Goal: Information Seeking & Learning: Learn about a topic

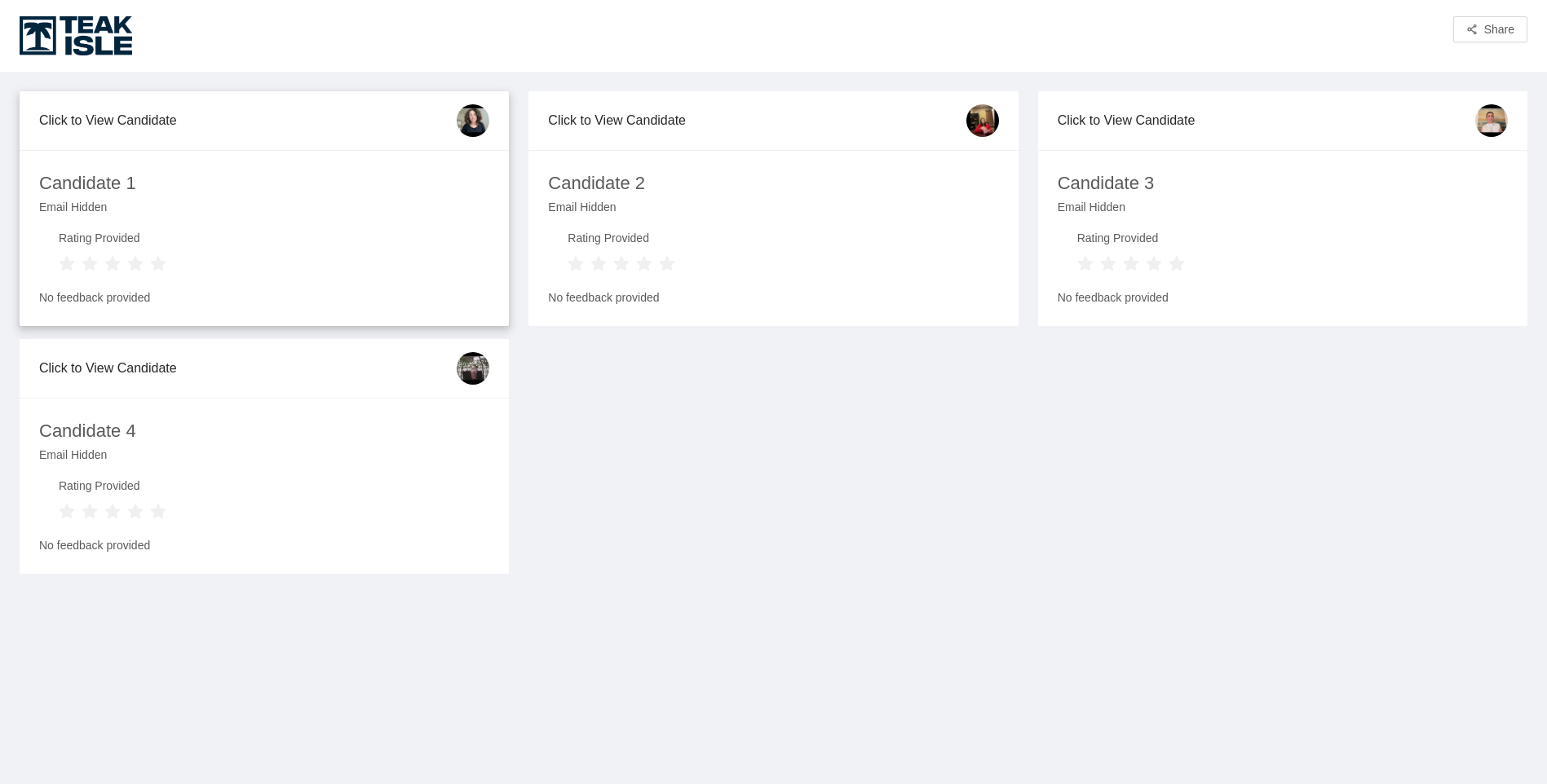
click at [135, 182] on div "Candidate 1" at bounding box center [88, 184] width 97 height 29
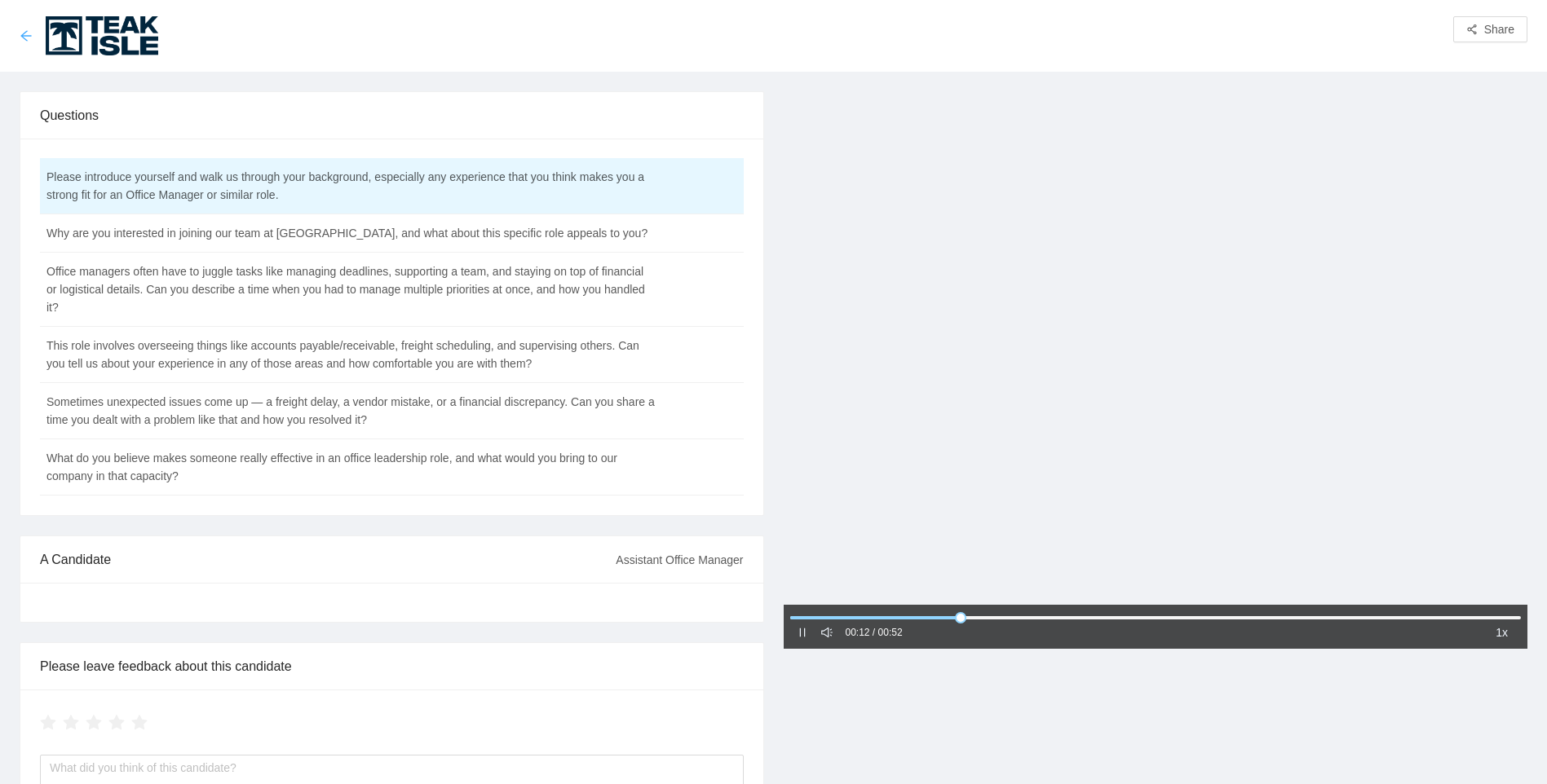
click at [29, 39] on icon "arrow-left" at bounding box center [26, 35] width 13 height 13
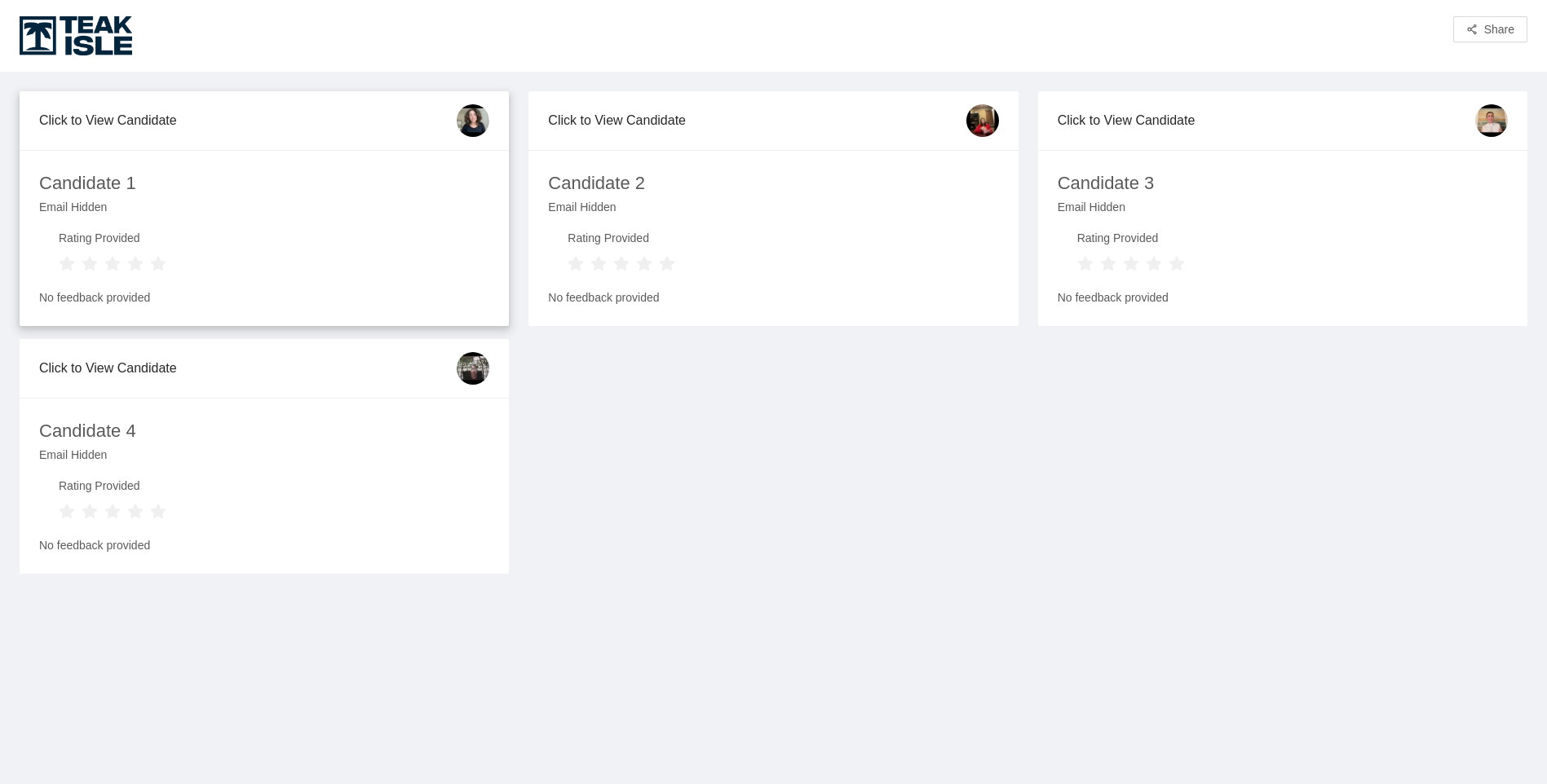
click at [150, 122] on div "Click to View Candidate" at bounding box center [248, 120] width 418 height 47
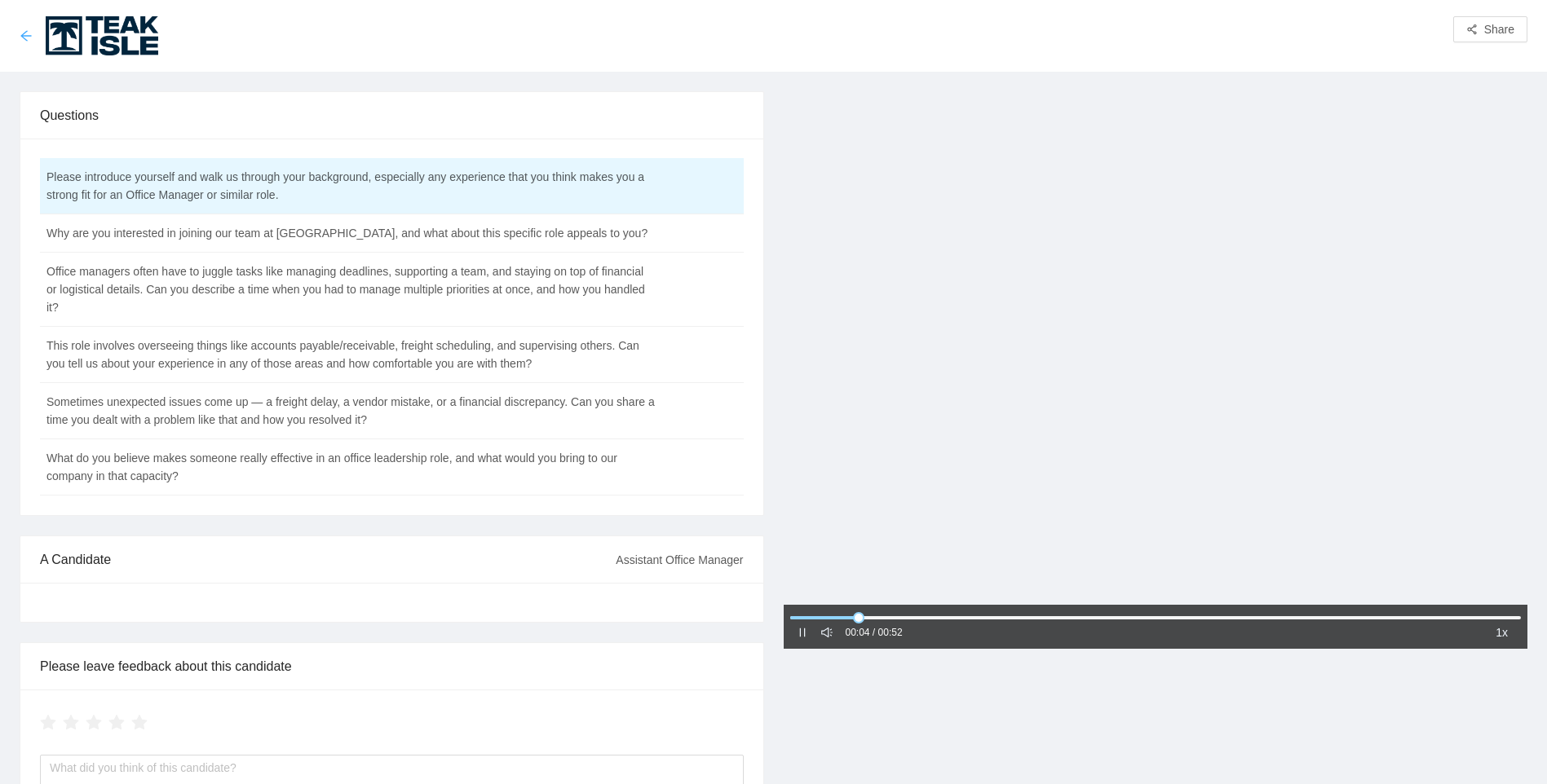
click at [24, 39] on icon "arrow-left" at bounding box center [25, 34] width 10 height 10
click at [801, 629] on icon "pause" at bounding box center [802, 633] width 11 height 11
drag, startPoint x: 829, startPoint y: 621, endPoint x: 785, endPoint y: 627, distance: 44.4
click at [785, 627] on div "00:00 / 01:30 1x" at bounding box center [1155, 626] width 745 height 44
click at [799, 640] on div at bounding box center [802, 632] width 11 height 18
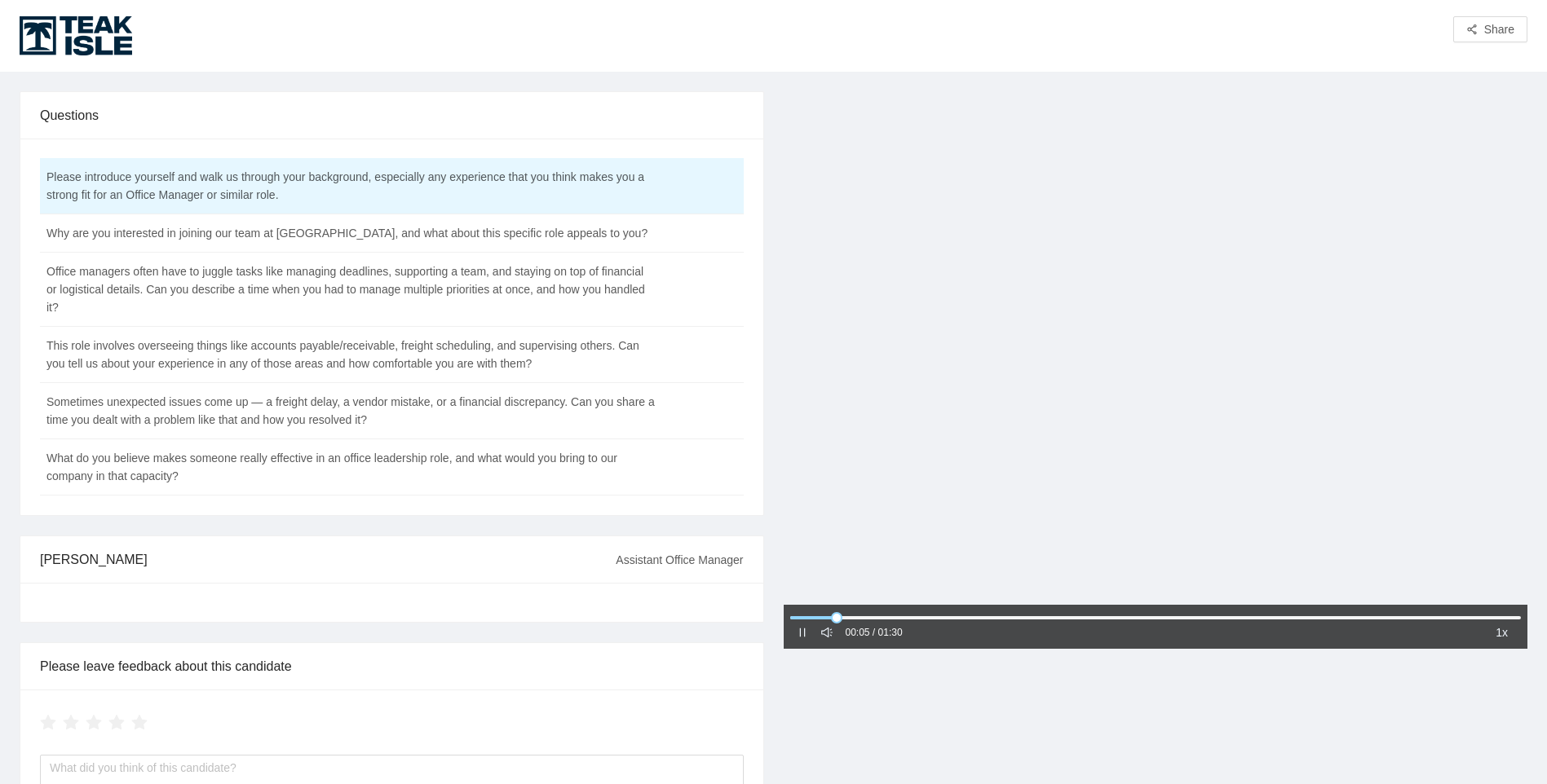
click at [806, 634] on icon "pause" at bounding box center [802, 633] width 11 height 11
drag, startPoint x: 842, startPoint y: 616, endPoint x: 789, endPoint y: 633, distance: 55.7
click at [789, 633] on div "00:00 / 01:30 1x" at bounding box center [1155, 626] width 745 height 44
click at [808, 632] on icon "pause" at bounding box center [802, 633] width 11 height 11
click at [805, 635] on icon "caret-right" at bounding box center [802, 633] width 11 height 11
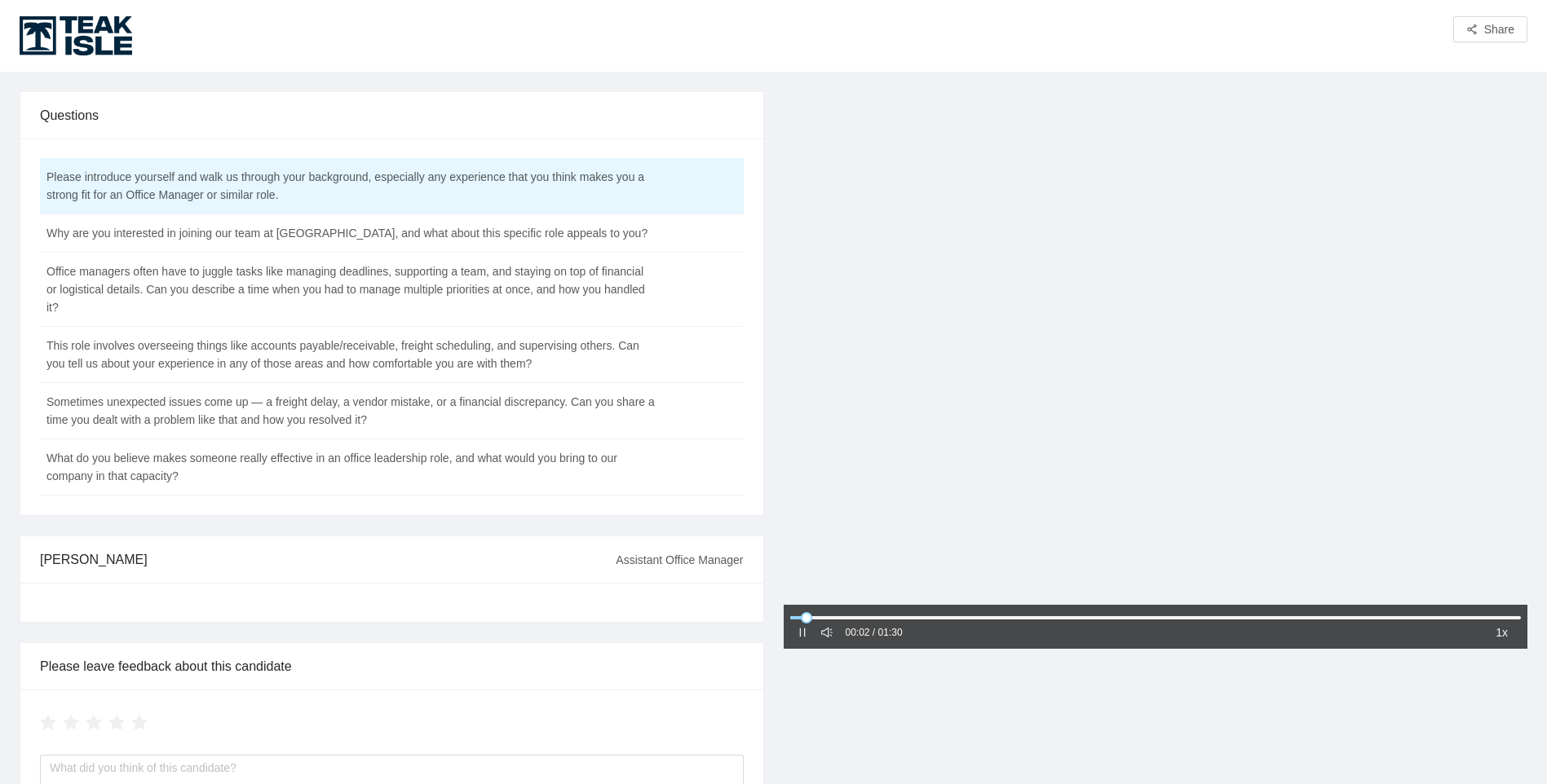
click at [803, 631] on icon "pause" at bounding box center [802, 633] width 11 height 11
click at [801, 638] on icon "caret-right" at bounding box center [802, 633] width 11 height 11
click at [797, 632] on icon "pause" at bounding box center [802, 633] width 11 height 11
click at [800, 631] on icon "caret-right" at bounding box center [802, 632] width 5 height 8
click at [228, 238] on td "Why are you interested in joining our team at [GEOGRAPHIC_DATA], and what about…" at bounding box center [351, 233] width 622 height 38
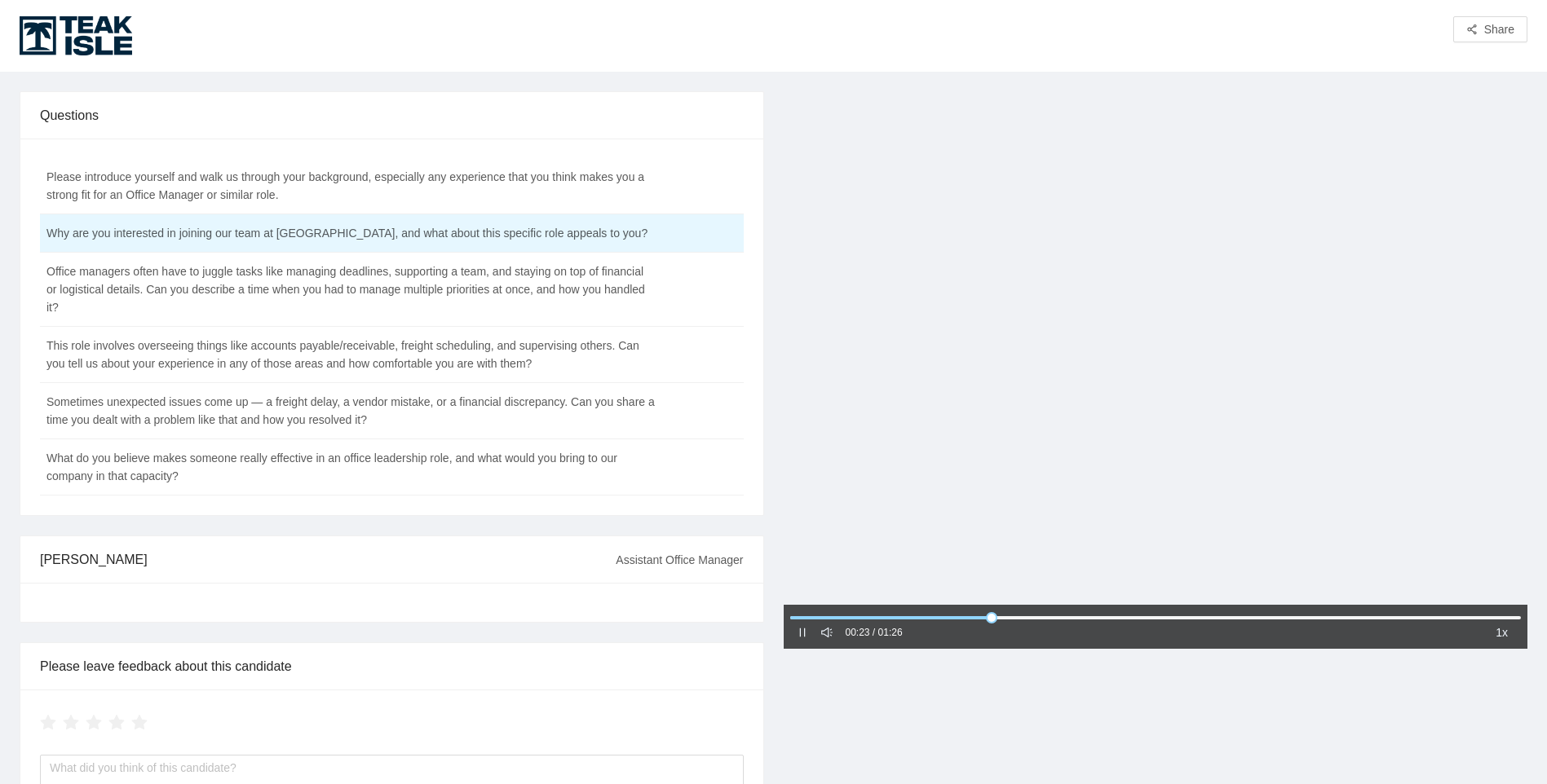
click at [803, 635] on icon "pause" at bounding box center [802, 633] width 11 height 11
click at [803, 635] on icon "caret-right" at bounding box center [802, 633] width 11 height 11
click at [316, 289] on td "Office managers often have to juggle tasks like managing deadlines, supporting …" at bounding box center [351, 290] width 622 height 75
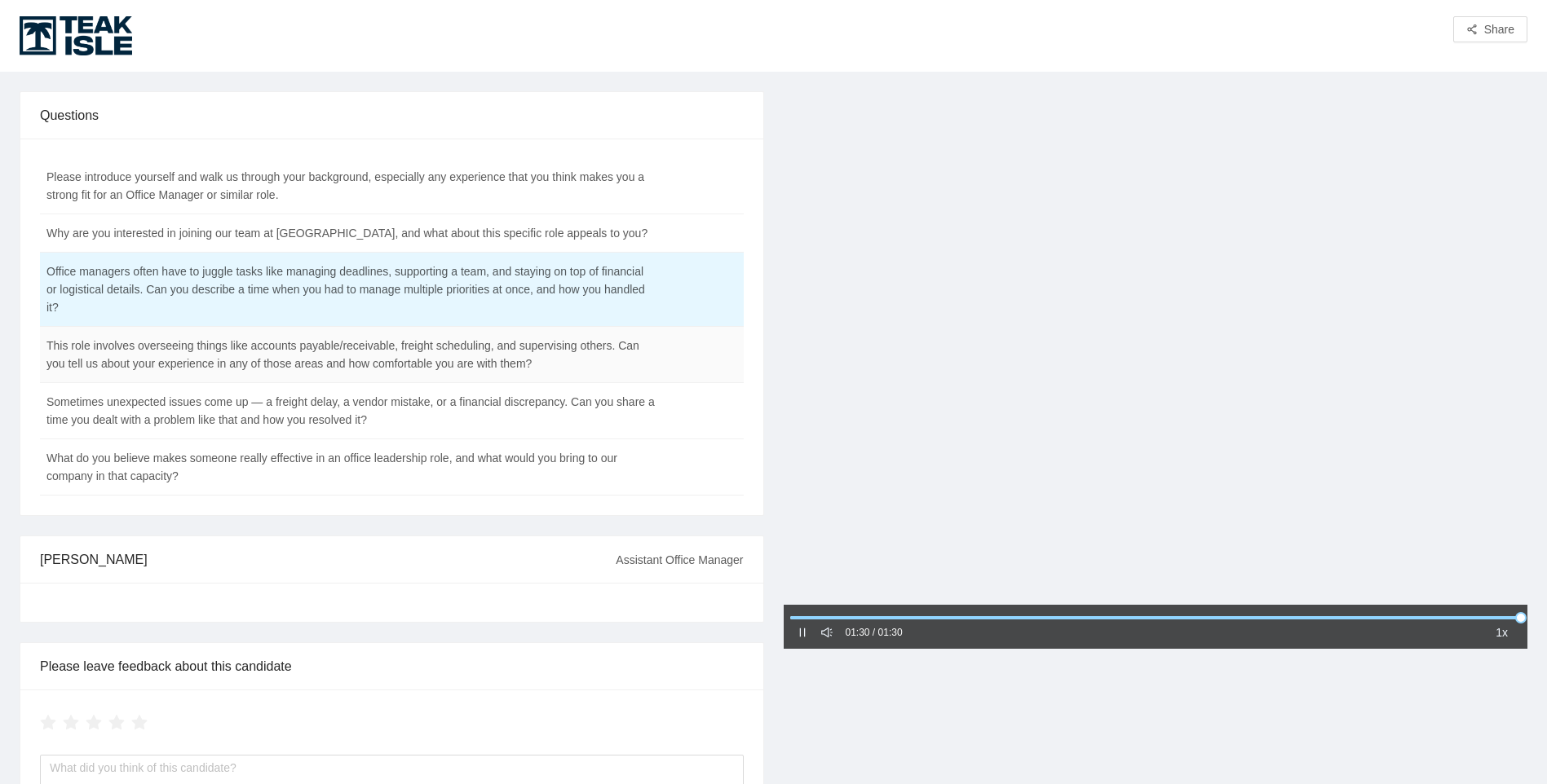
click at [368, 358] on td "This role involves overseeing things like accounts payable/receivable, freight …" at bounding box center [351, 355] width 622 height 56
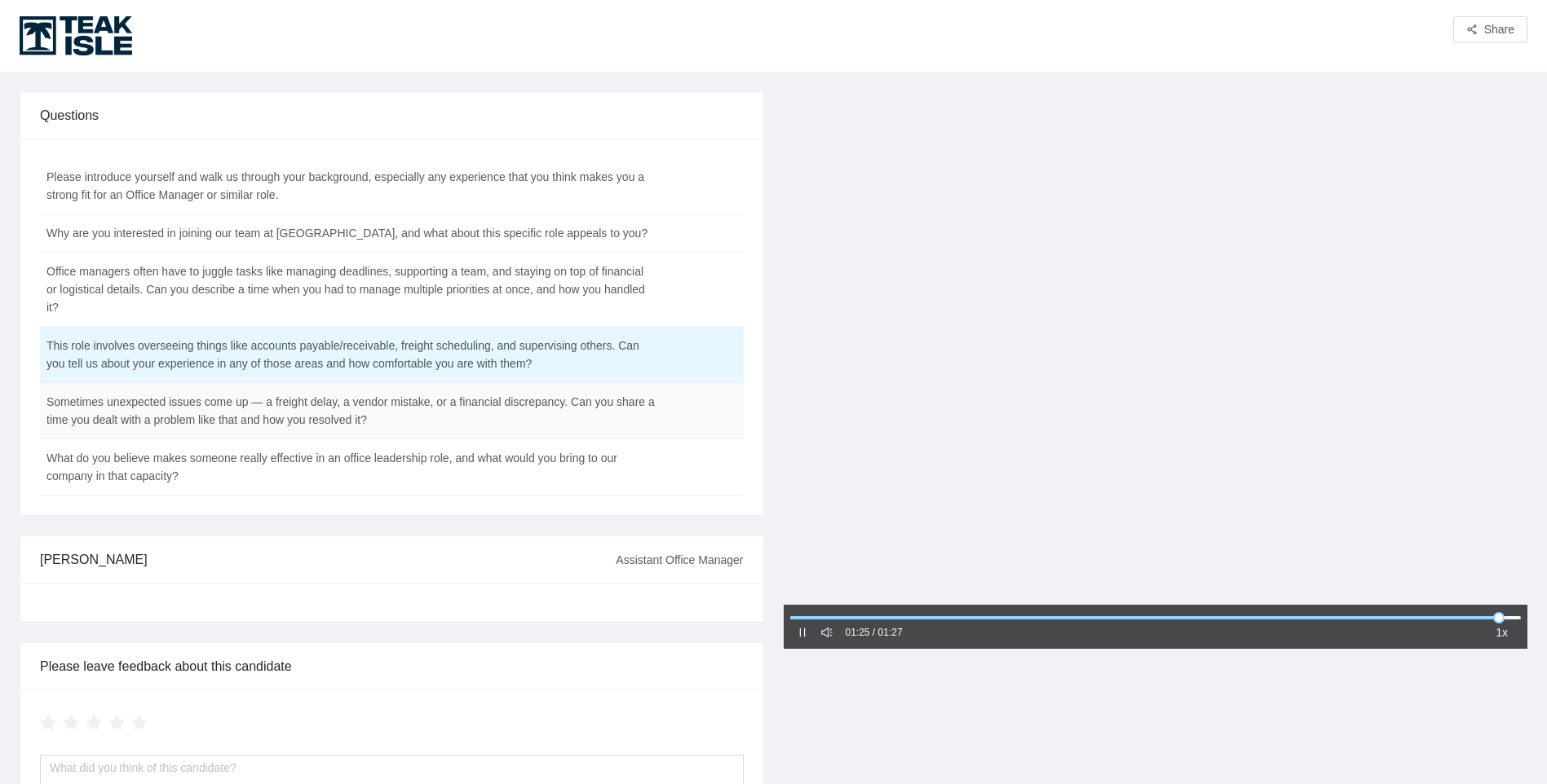
click at [435, 416] on td "Sometimes unexpected issues come up — a freight delay, a vendor mistake, or a f…" at bounding box center [351, 411] width 622 height 56
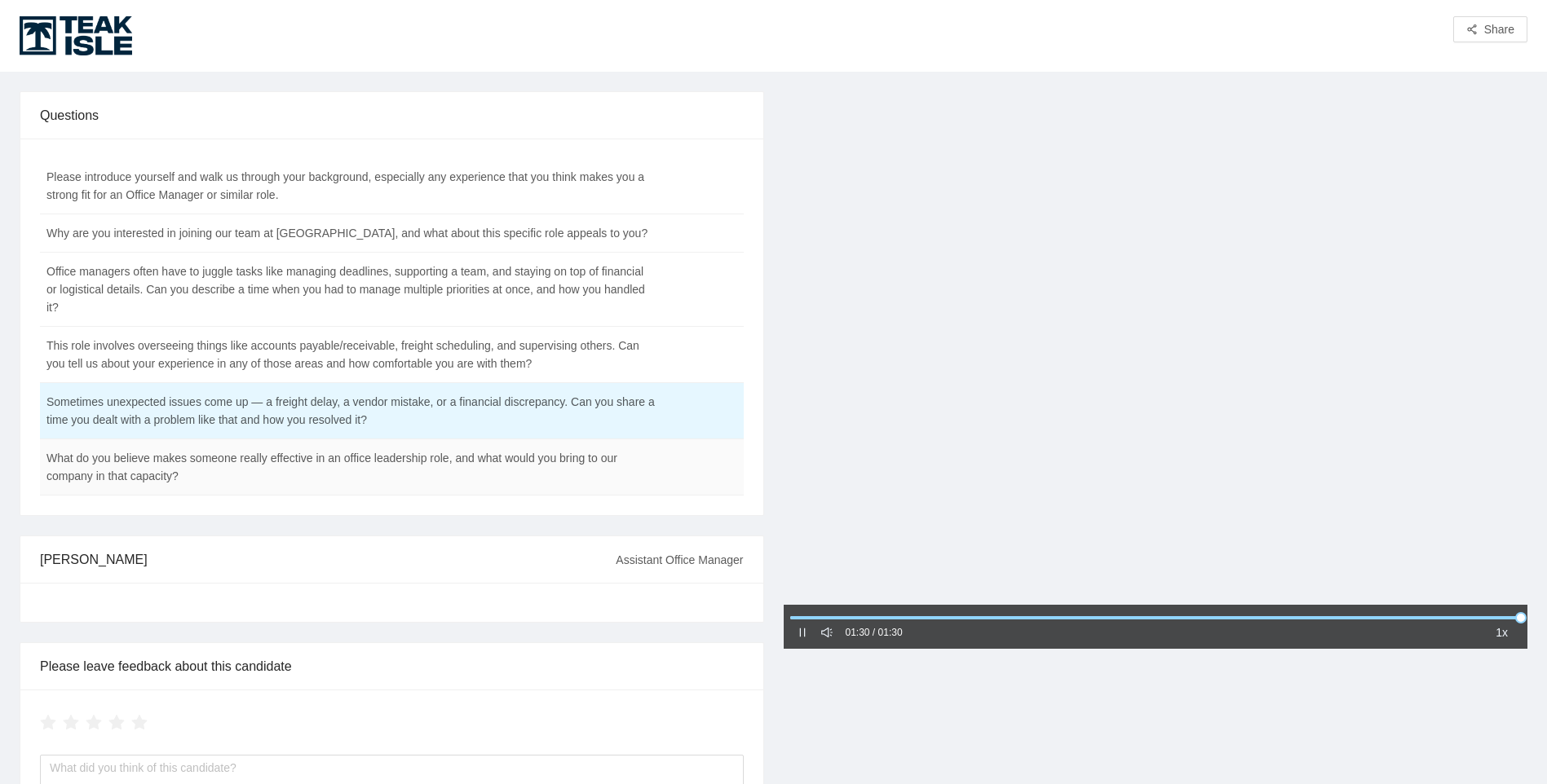
click at [233, 469] on td "What do you believe makes someone really effective in an office leadership role…" at bounding box center [351, 467] width 622 height 56
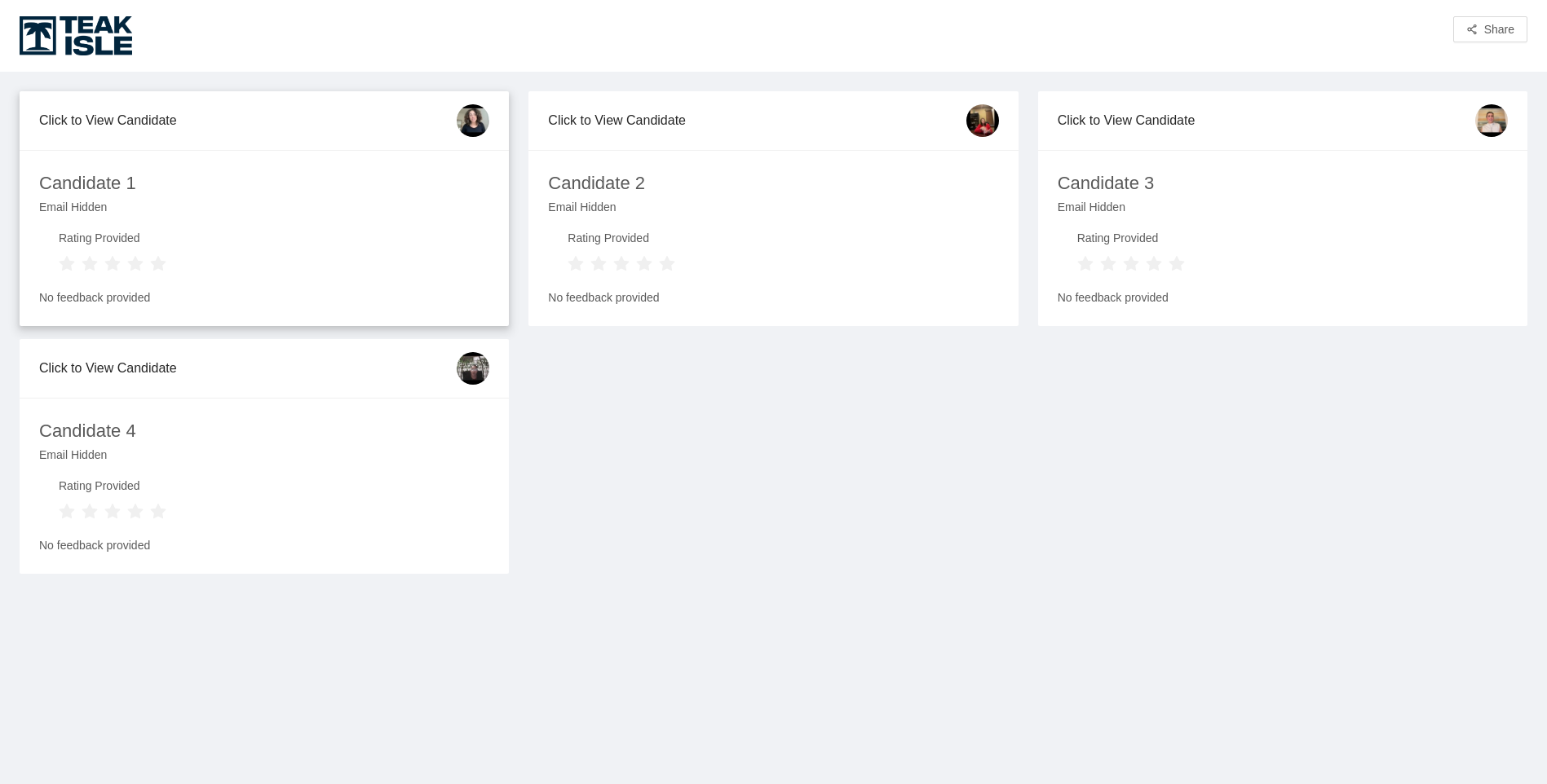
click at [467, 109] on img at bounding box center [473, 120] width 33 height 33
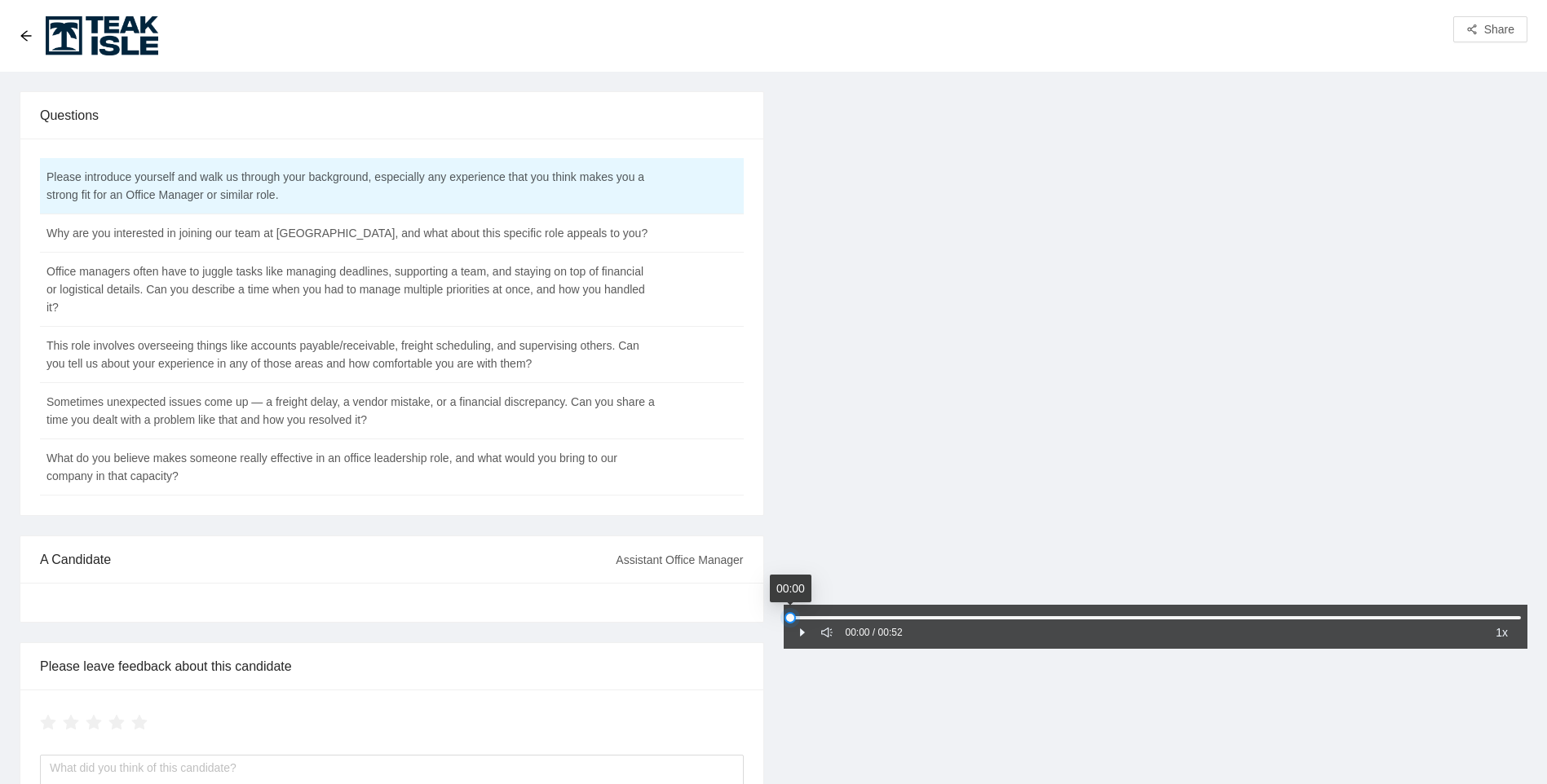
drag, startPoint x: 873, startPoint y: 621, endPoint x: 752, endPoint y: 610, distance: 121.5
click at [752, 610] on div "Questions Please introduce yourself and walk us through your background, especi…" at bounding box center [773, 488] width 1527 height 793
click at [822, 634] on icon "sound" at bounding box center [827, 632] width 11 height 9
drag, startPoint x: 834, startPoint y: 621, endPoint x: 746, endPoint y: 627, distance: 88.2
click at [746, 627] on div "Questions Please introduce yourself and walk us through your background, especi…" at bounding box center [773, 488] width 1527 height 793
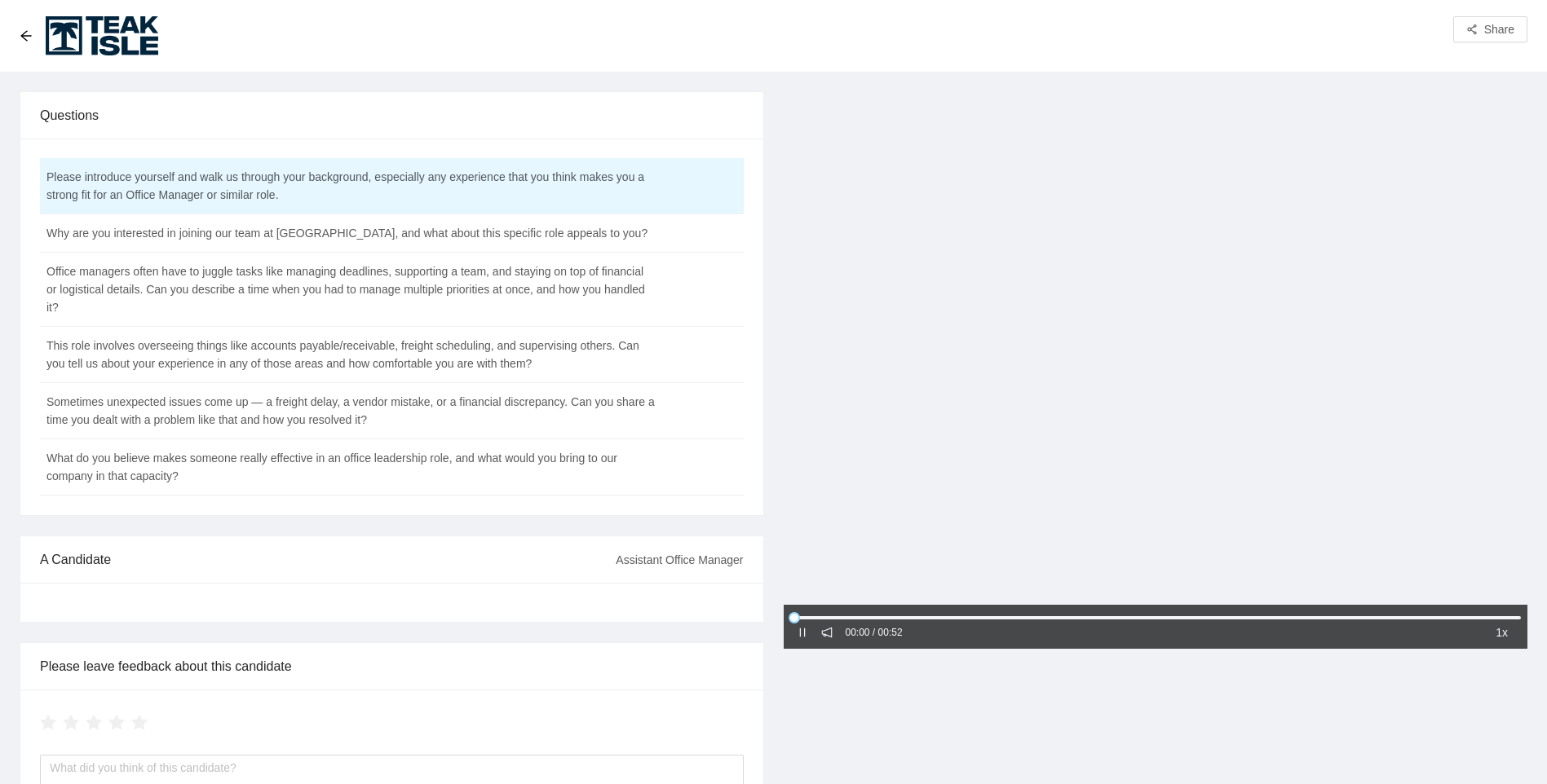
click at [829, 627] on div at bounding box center [827, 632] width 11 height 18
click at [827, 632] on icon "notification" at bounding box center [827, 633] width 11 height 11
click at [823, 634] on icon "sound" at bounding box center [827, 632] width 11 height 9
click at [823, 634] on icon "notification" at bounding box center [826, 632] width 10 height 10
click at [21, 35] on icon "arrow-left" at bounding box center [25, 34] width 10 height 10
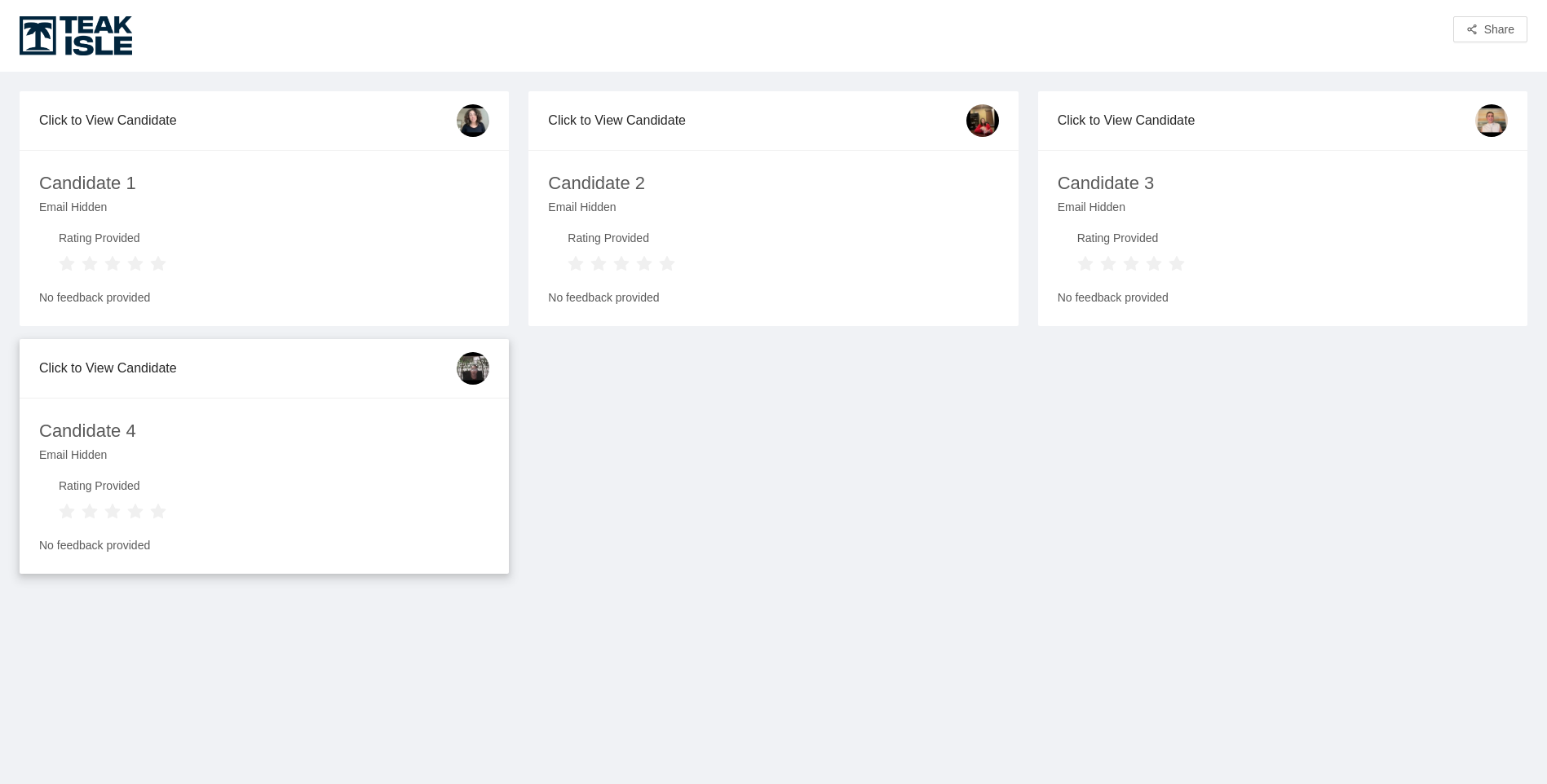
click at [153, 367] on div "Click to View Candidate" at bounding box center [248, 368] width 418 height 47
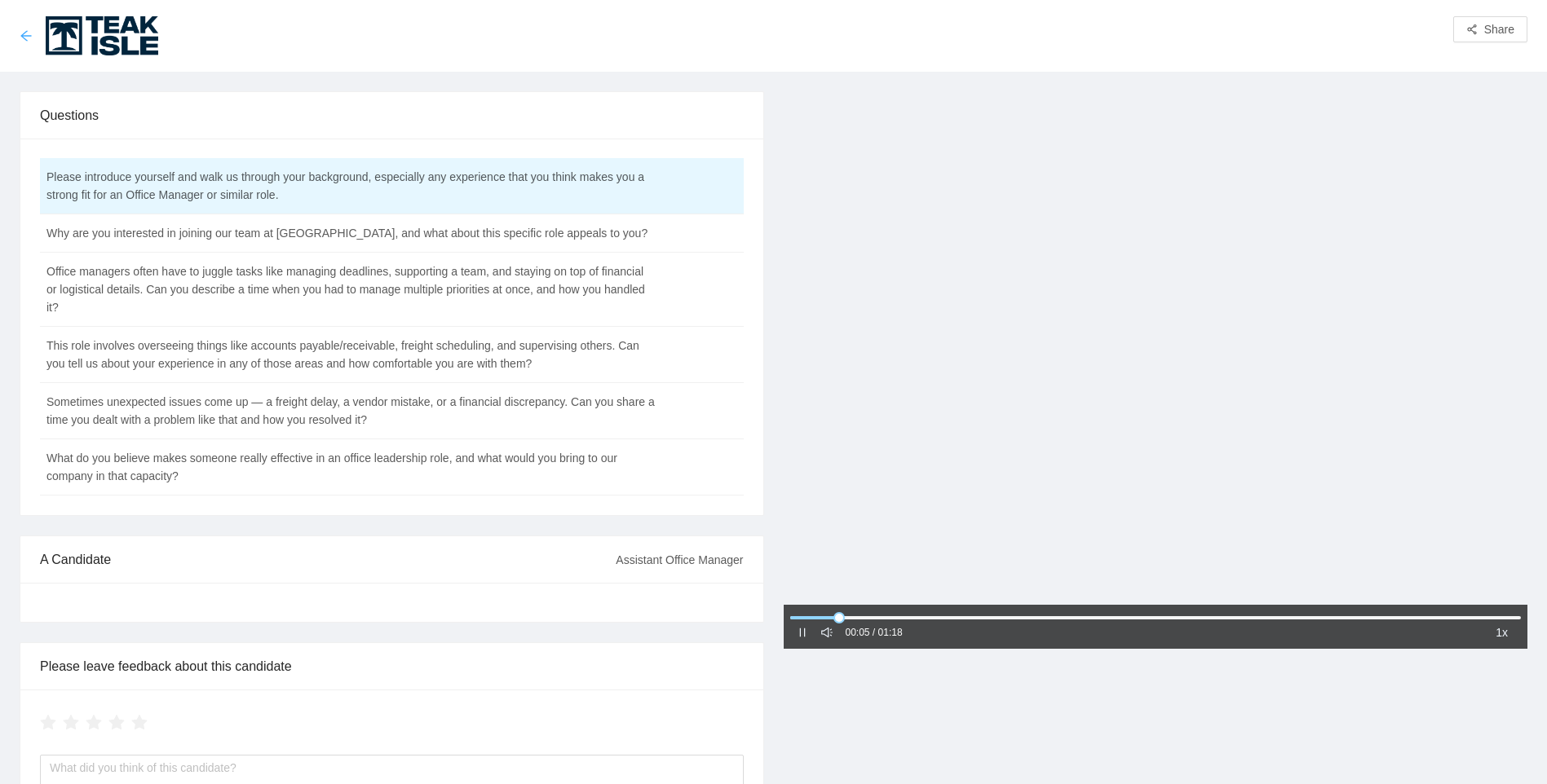
click at [23, 34] on icon "arrow-left" at bounding box center [25, 34] width 10 height 10
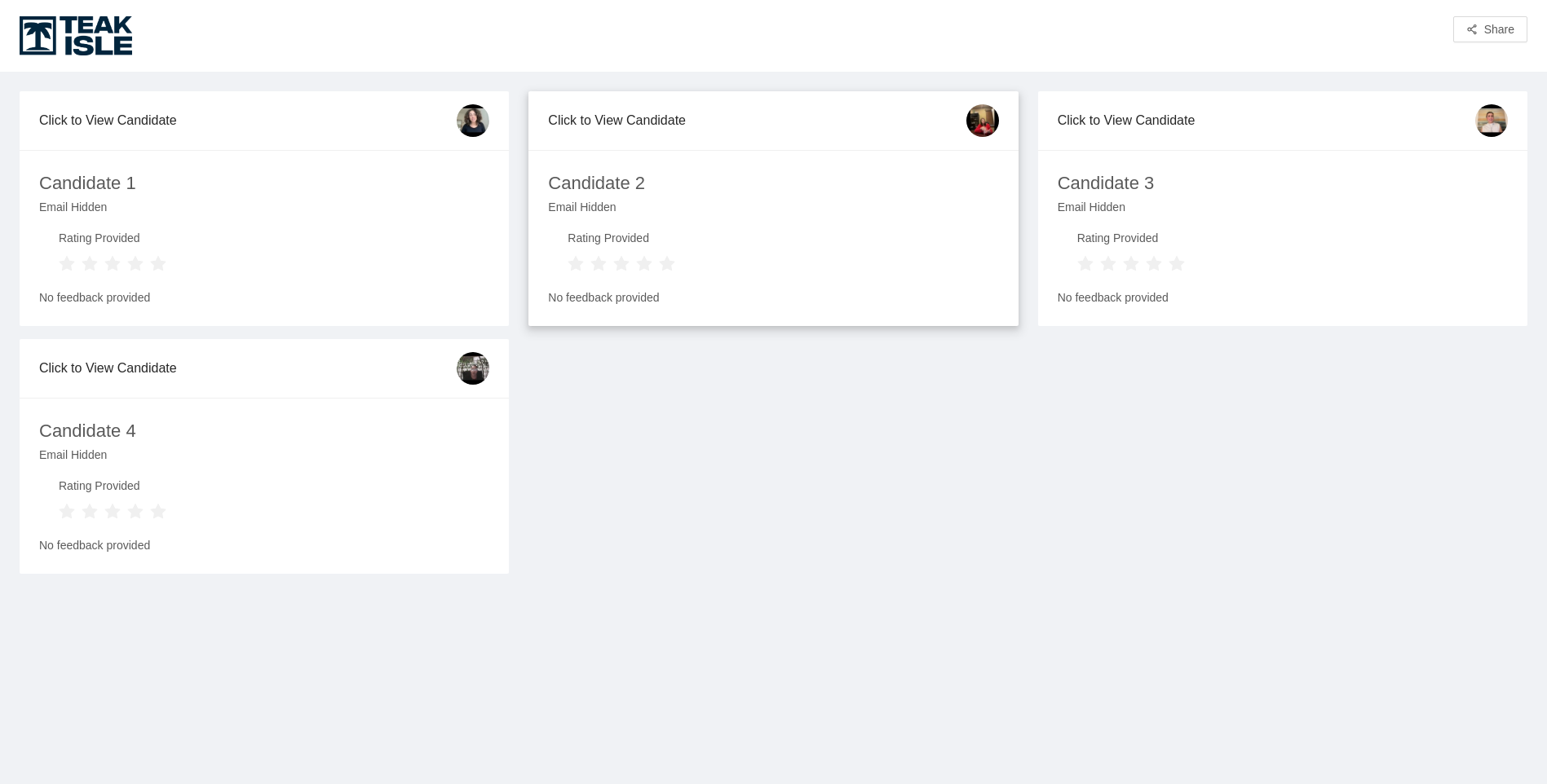
click at [637, 118] on div "Click to View Candidate" at bounding box center [757, 120] width 418 height 47
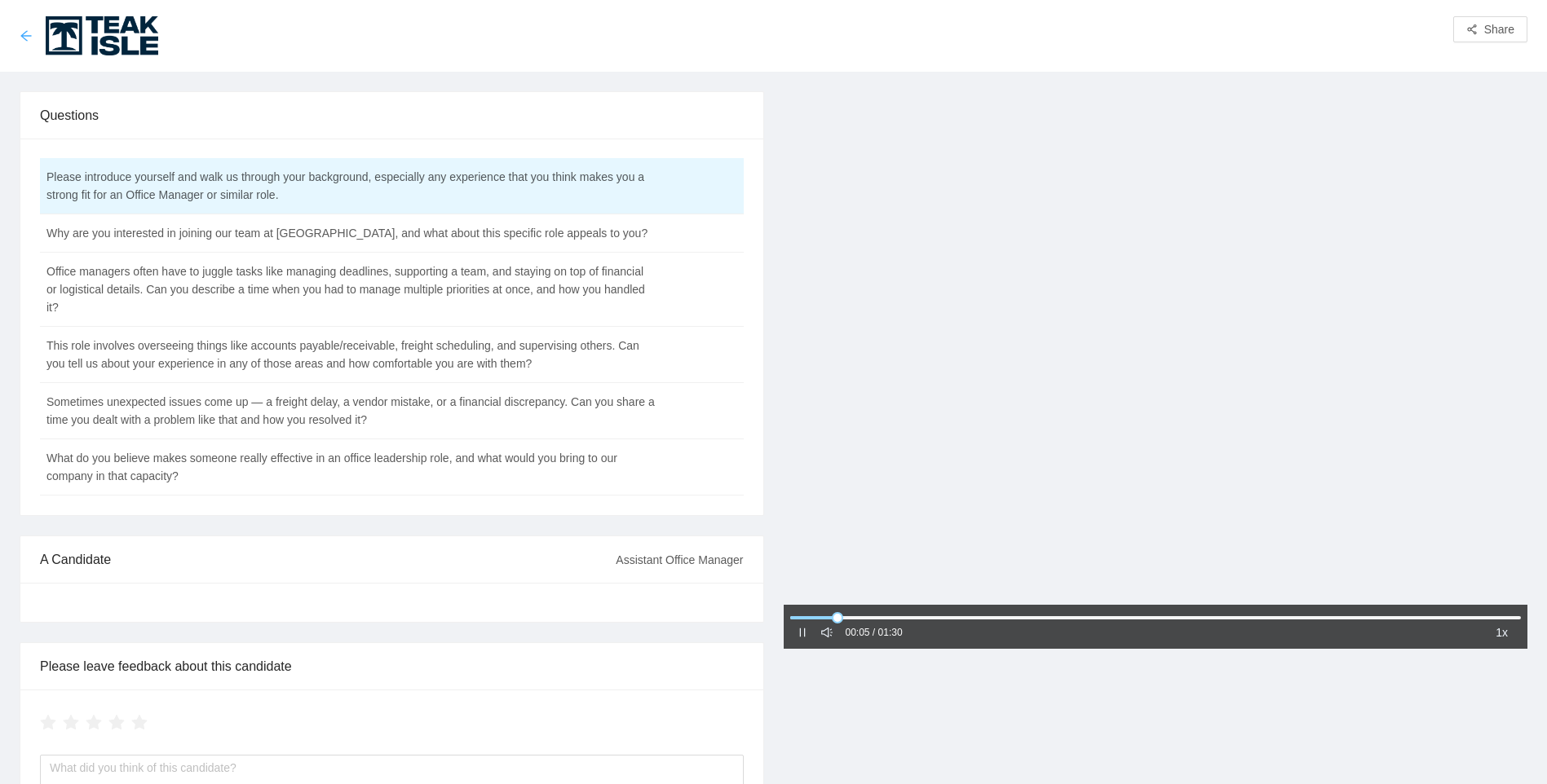
click at [24, 33] on icon "arrow-left" at bounding box center [25, 34] width 10 height 10
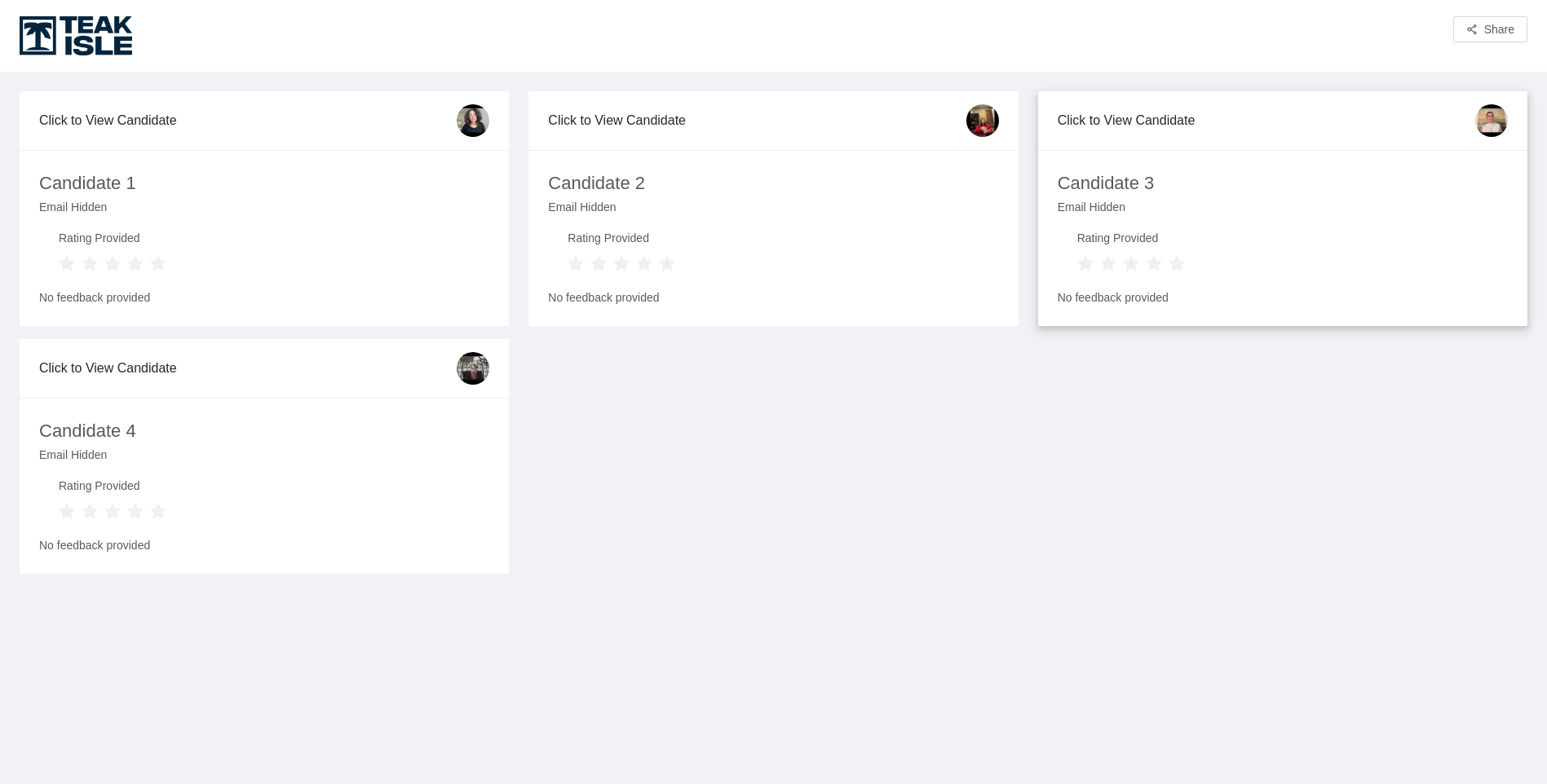
click at [1140, 117] on div "Click to View Candidate" at bounding box center [1266, 120] width 418 height 47
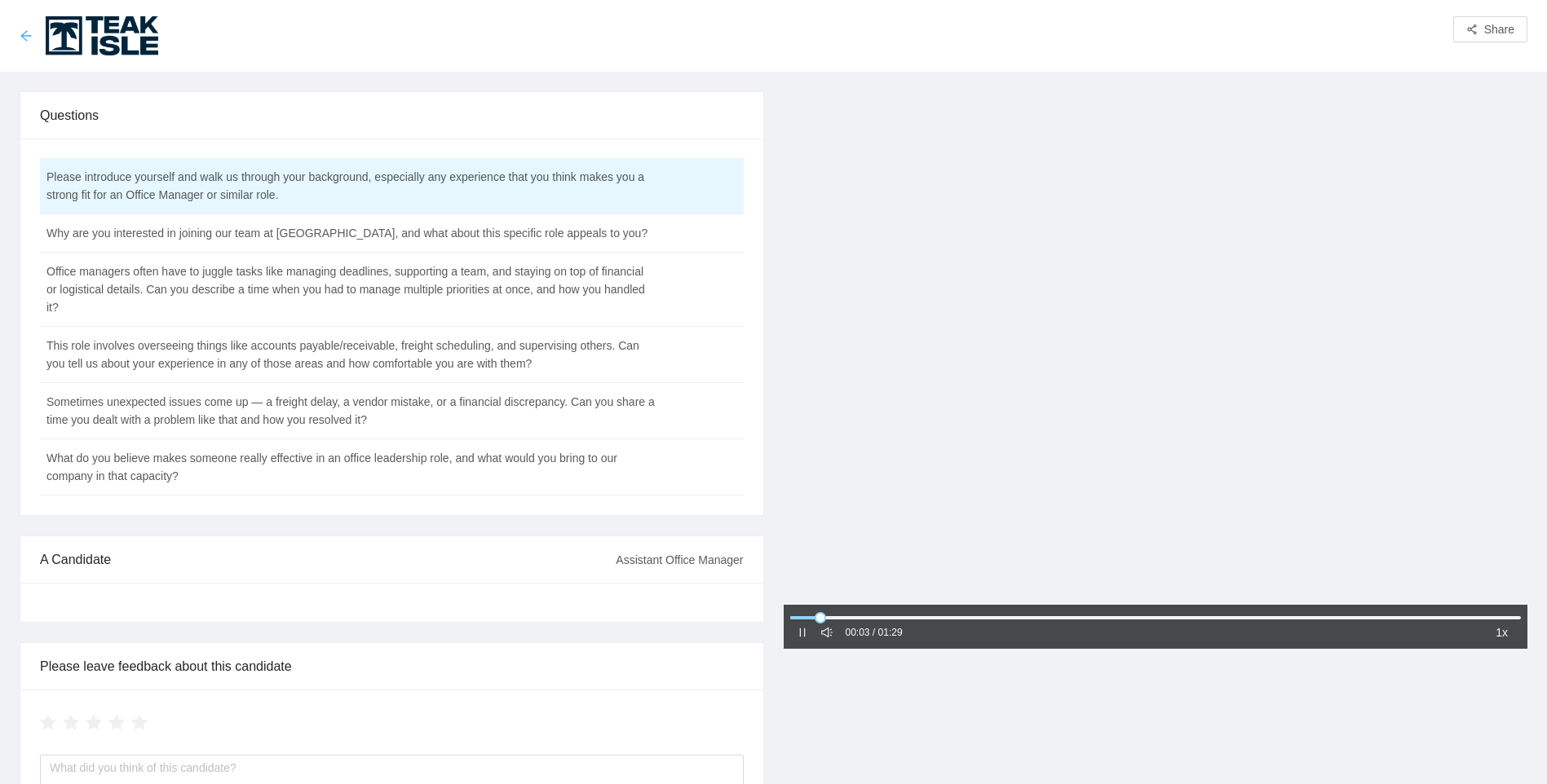
click at [30, 35] on icon "arrow-left" at bounding box center [26, 35] width 13 height 13
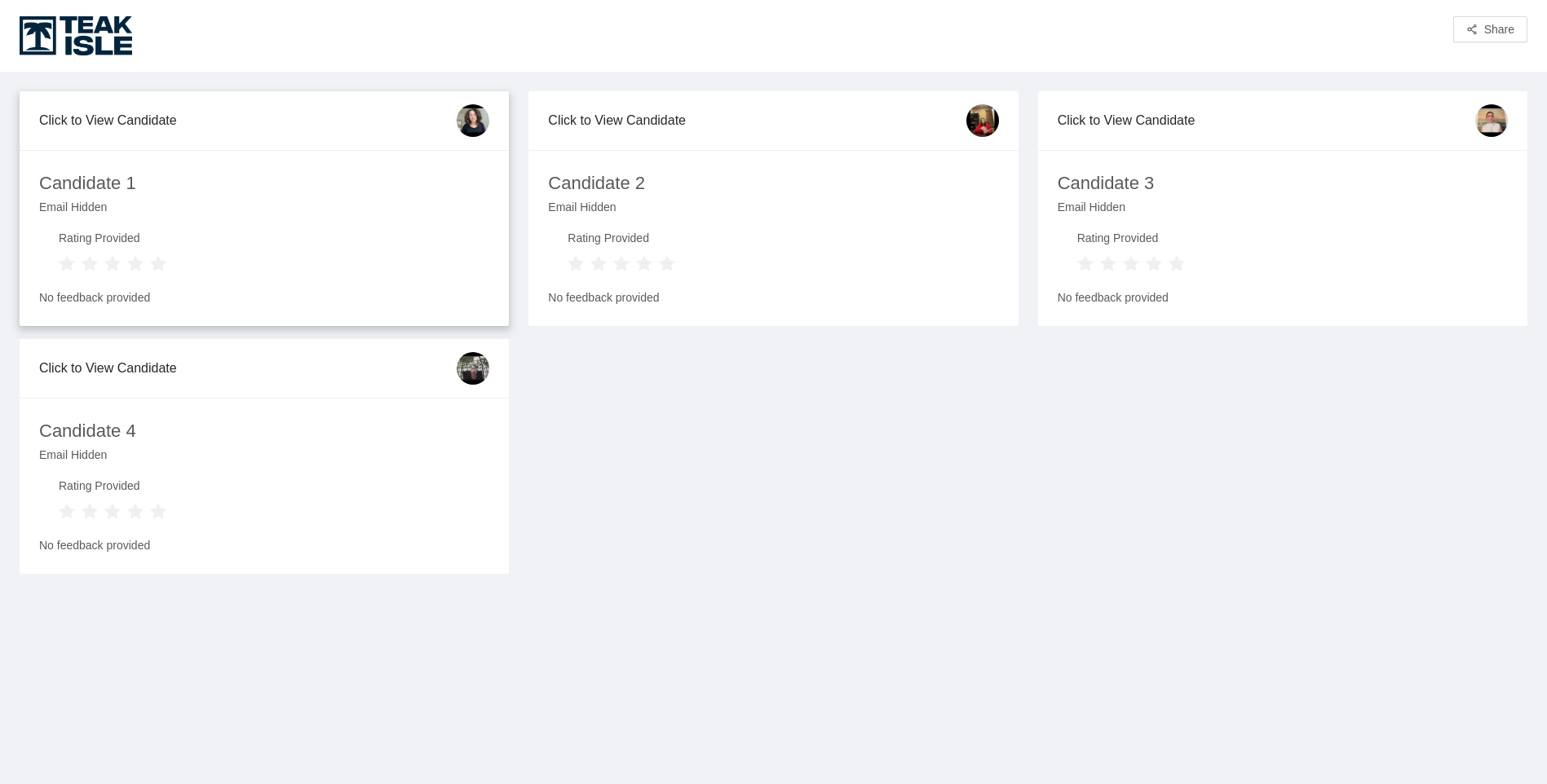
click at [471, 108] on img at bounding box center [473, 120] width 33 height 33
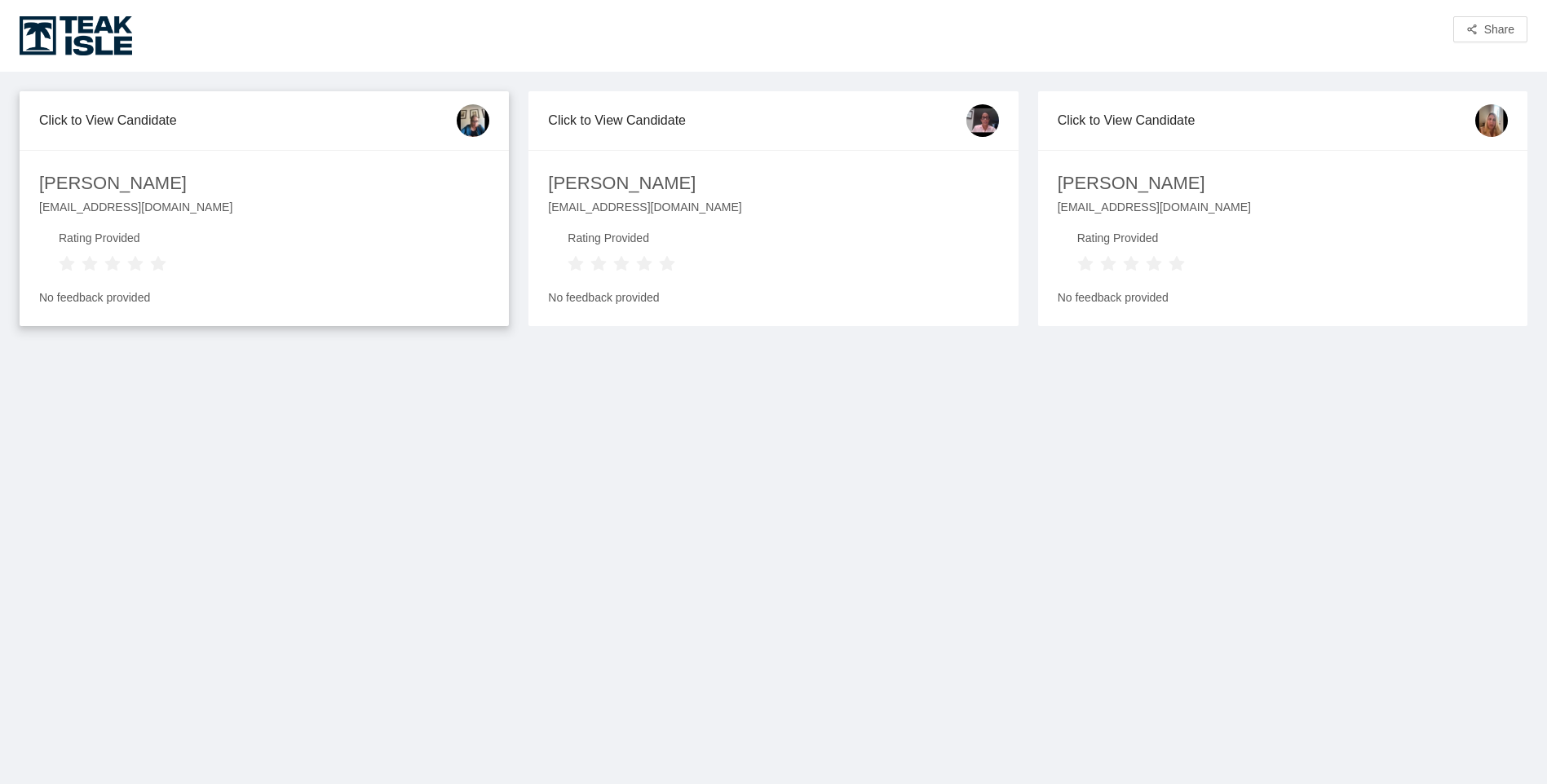
click at [107, 179] on div "[PERSON_NAME]" at bounding box center [113, 184] width 147 height 29
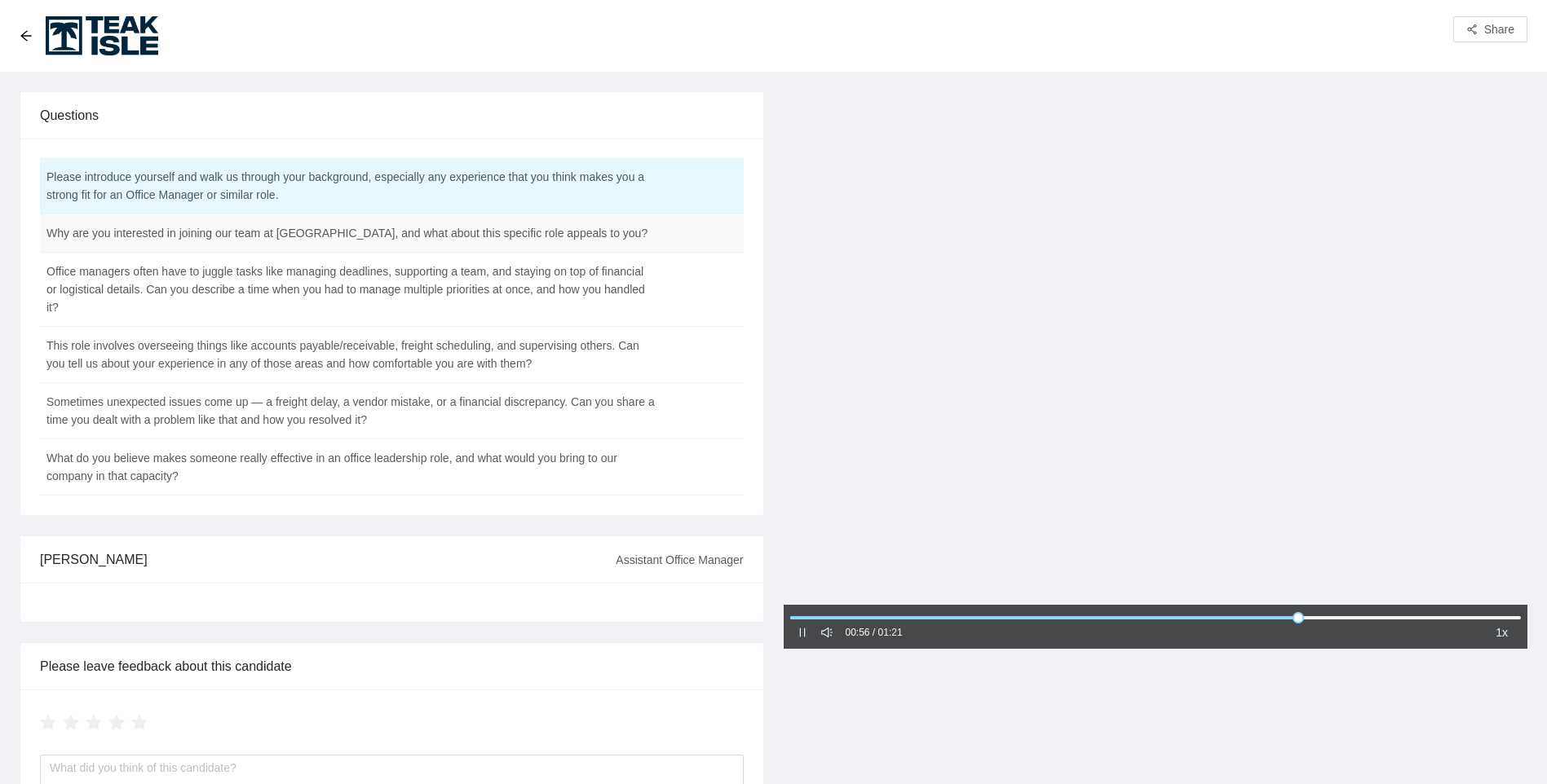
click at [276, 234] on td "Why are you interested in joining our team at [GEOGRAPHIC_DATA], and what about…" at bounding box center [351, 233] width 622 height 38
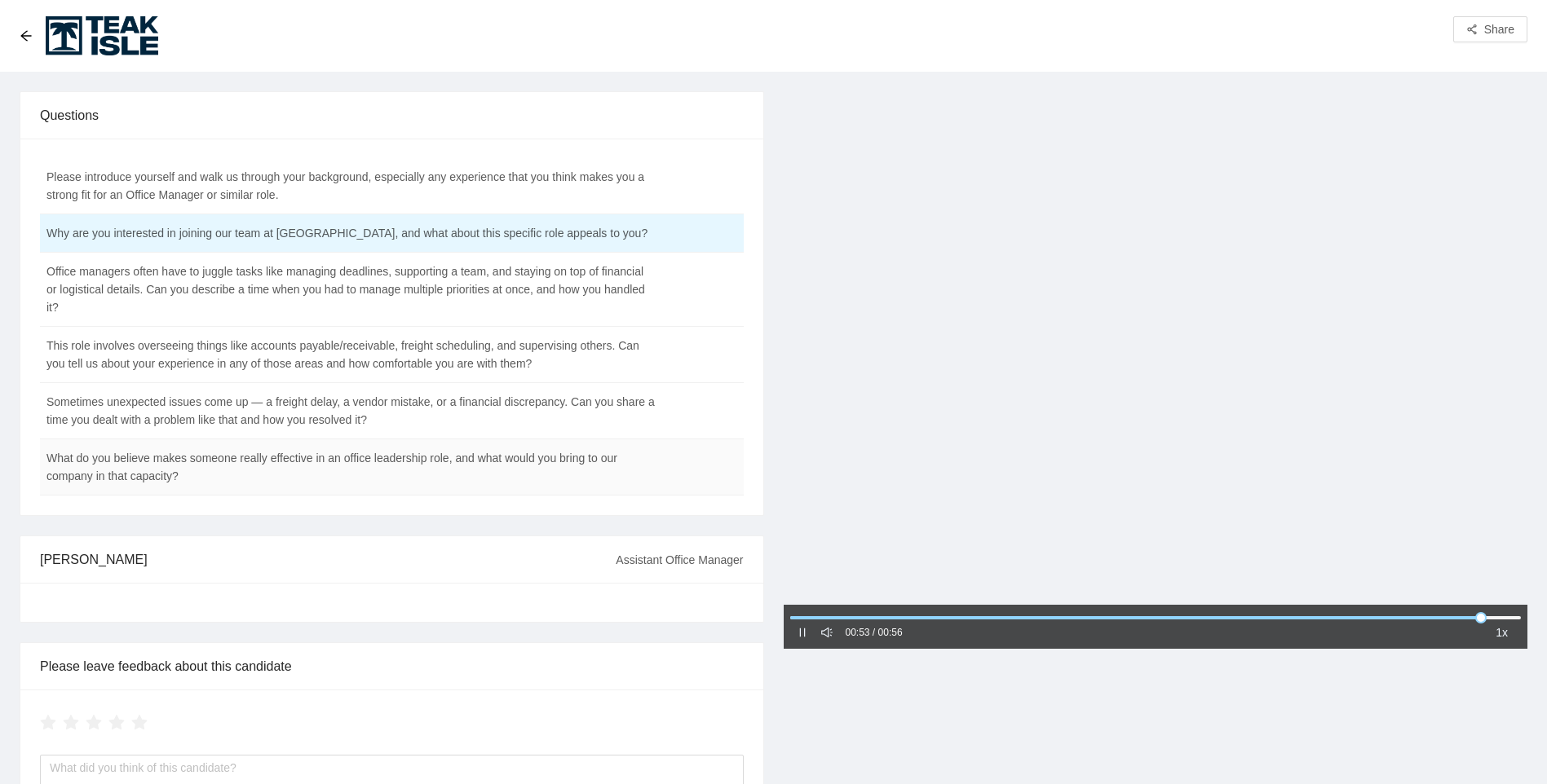
click at [268, 460] on td "What do you believe makes someone really effective in an office leadership role…" at bounding box center [351, 467] width 622 height 56
